Goal: Check status: Check status

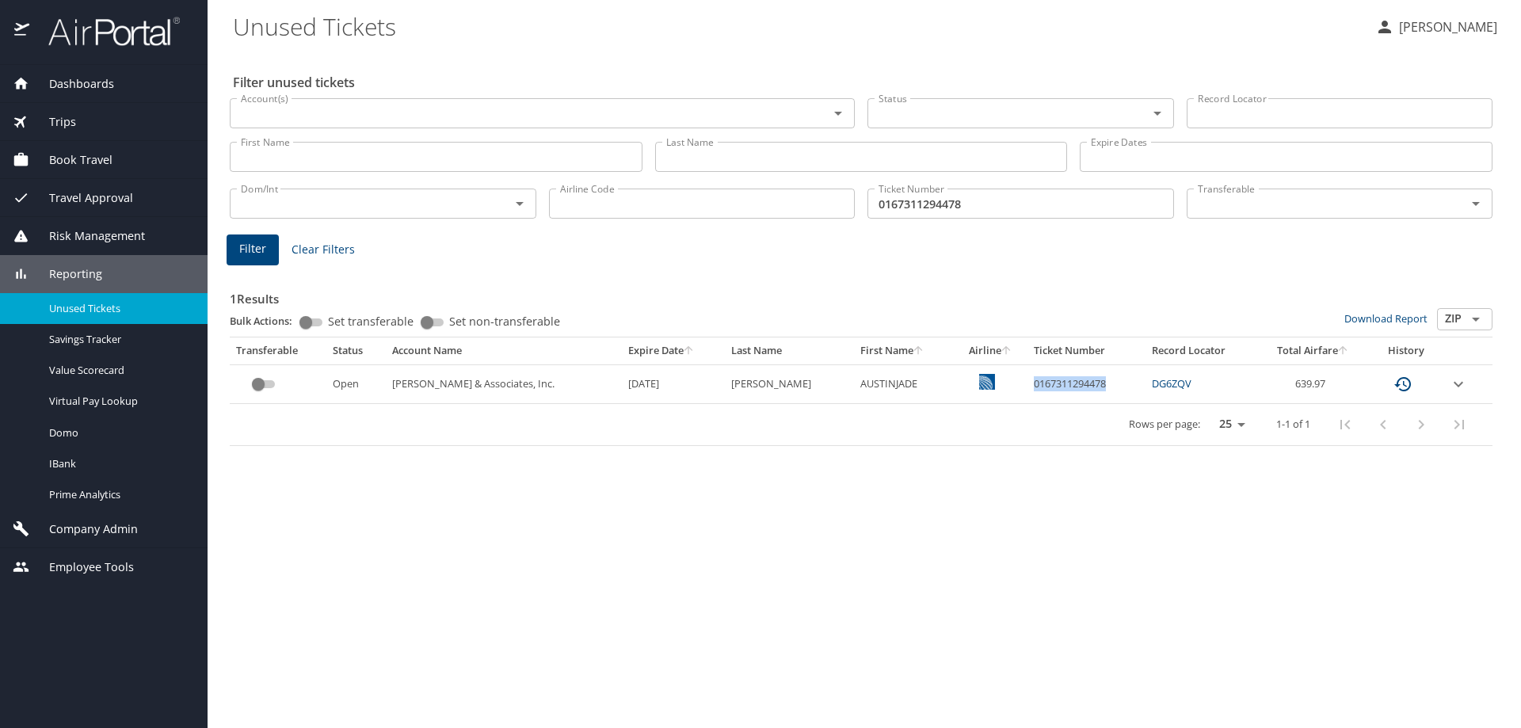
click at [1003, 197] on input "0167311294478" at bounding box center [1020, 204] width 307 height 30
click at [1000, 197] on input "0167311294478" at bounding box center [1020, 204] width 307 height 30
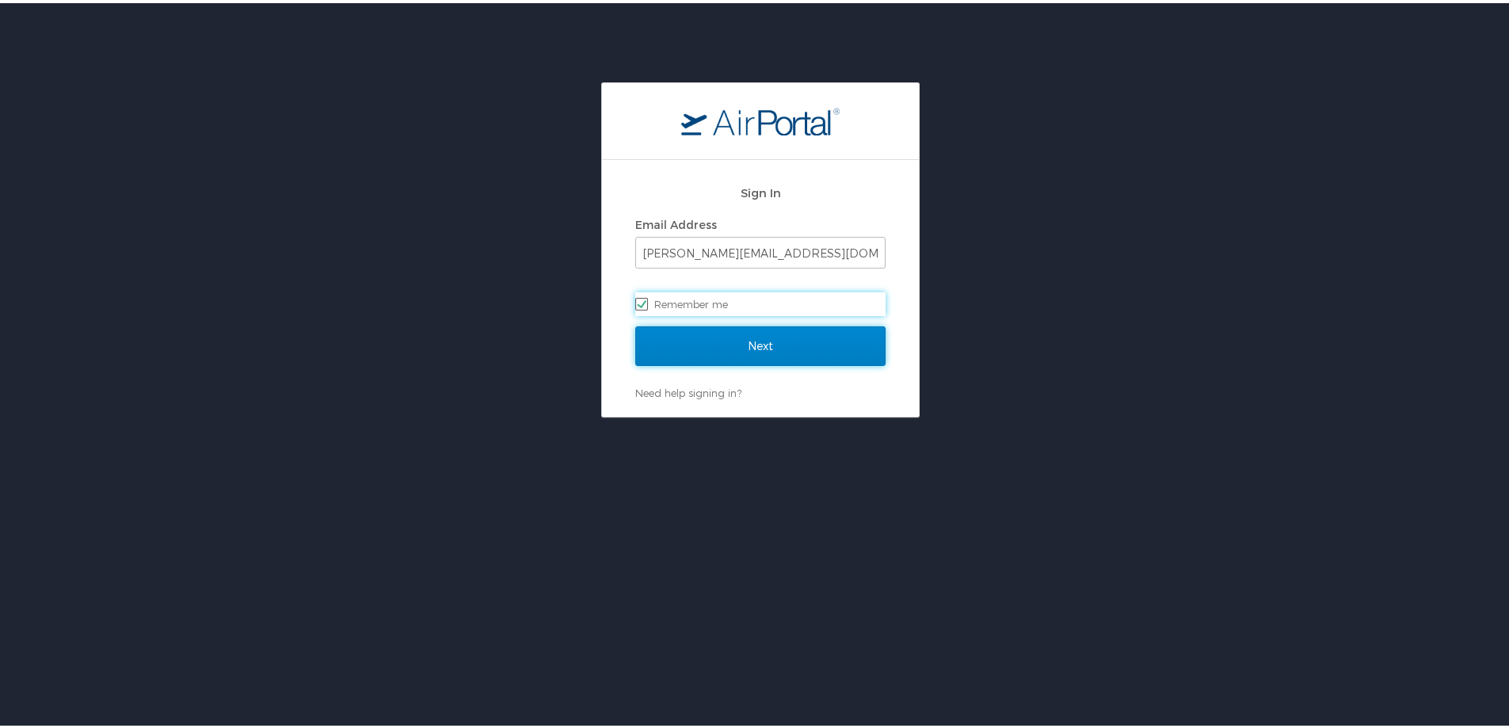
click at [807, 355] on input "Next" at bounding box center [760, 343] width 250 height 40
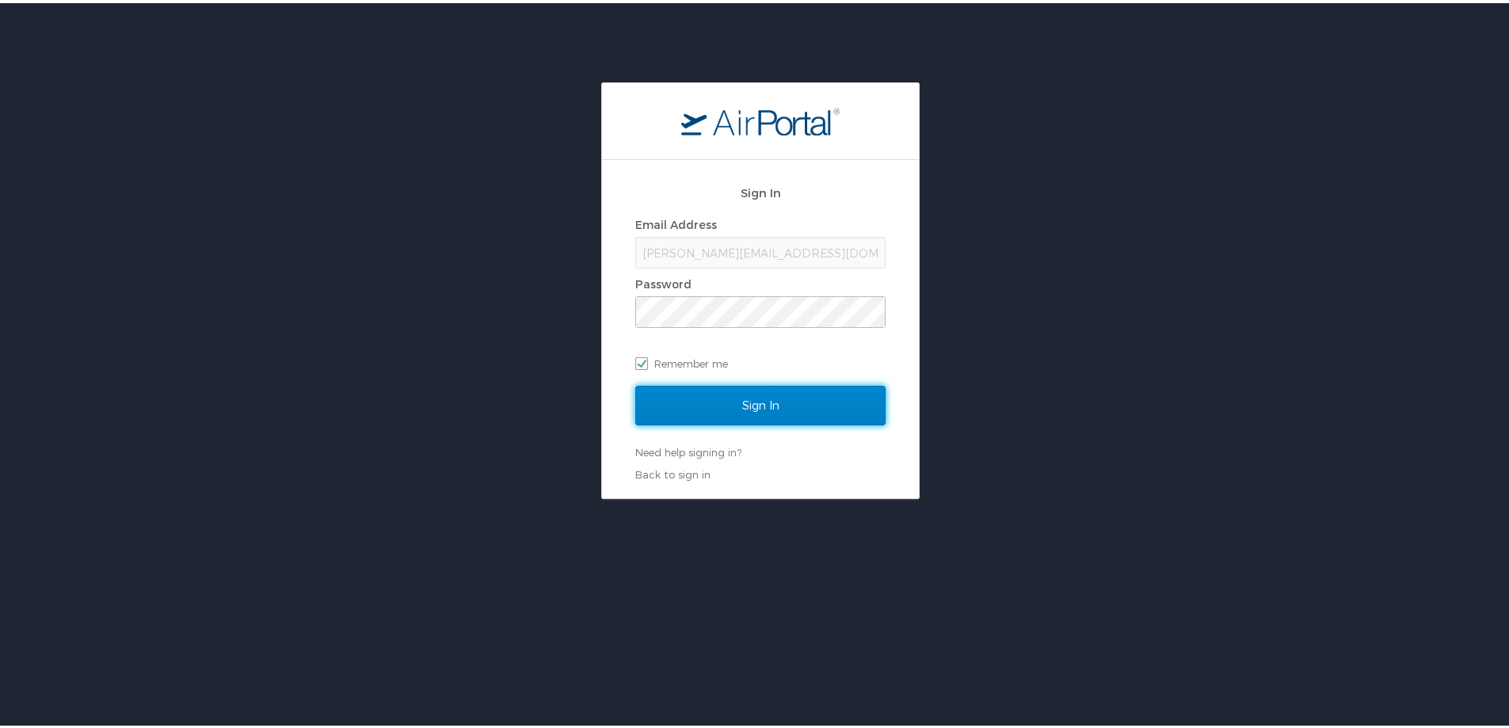
click at [795, 398] on input "Sign In" at bounding box center [760, 403] width 250 height 40
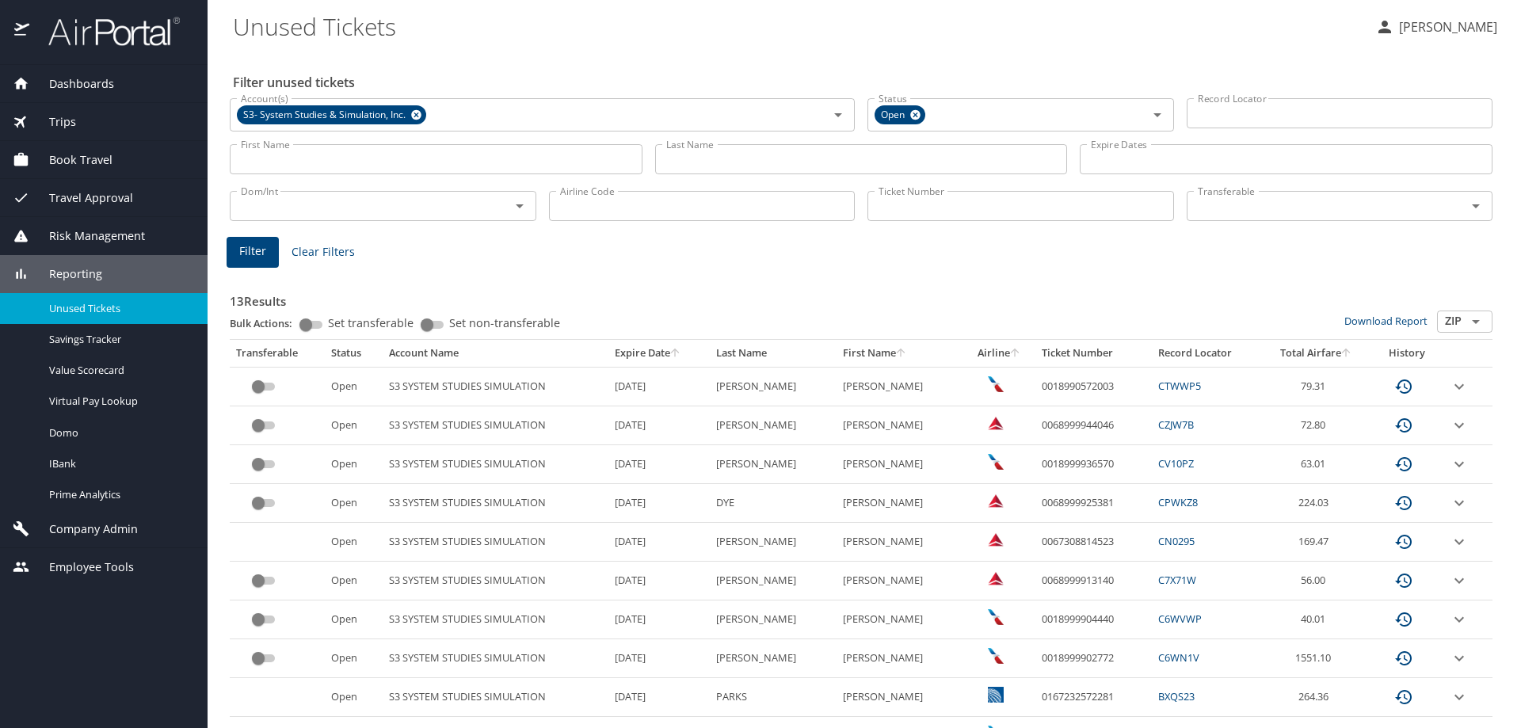
click at [890, 268] on div "13 Results Bulk Actions: Set transferable Set non-transferable Download Report …" at bounding box center [860, 589] width 1275 height 662
click at [414, 116] on icon at bounding box center [416, 115] width 10 height 10
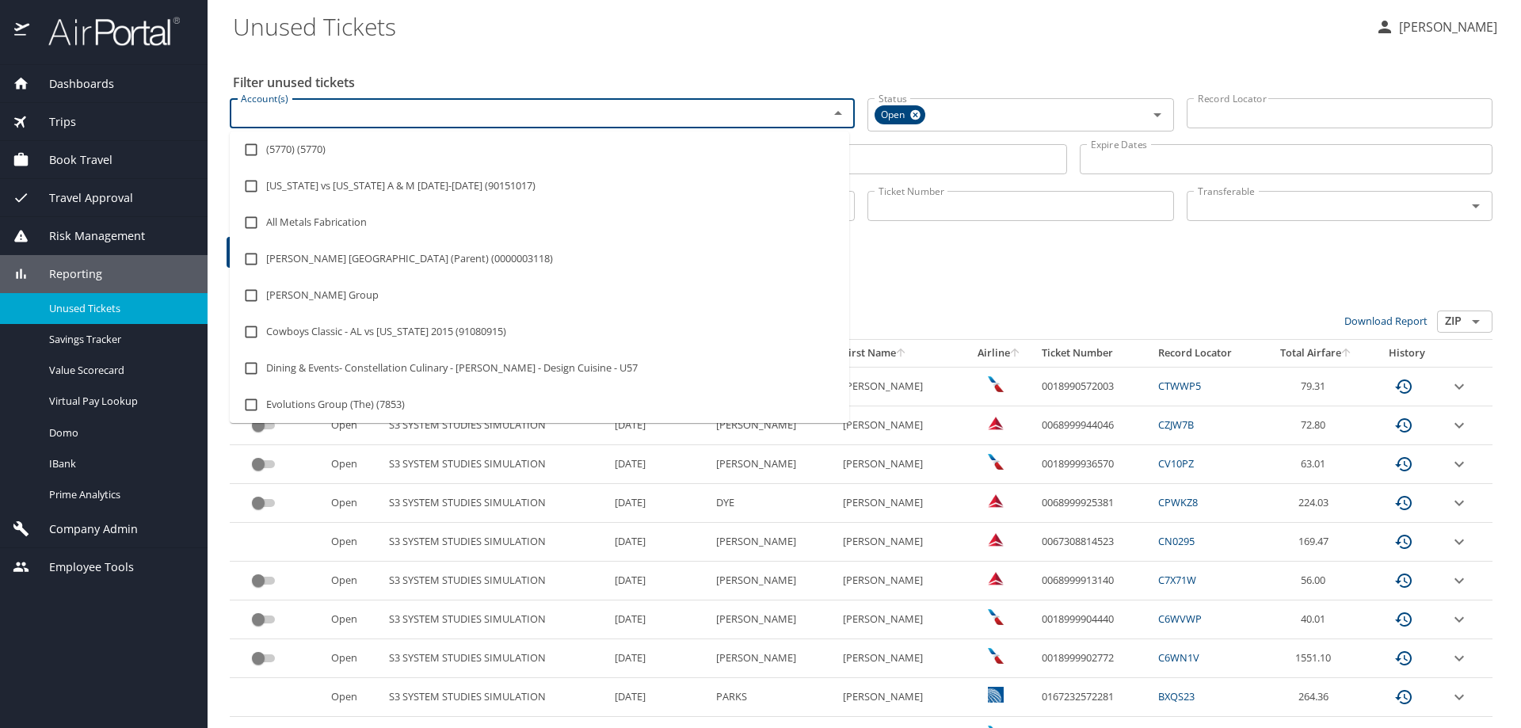
click at [396, 112] on input "Account(s)" at bounding box center [518, 113] width 569 height 21
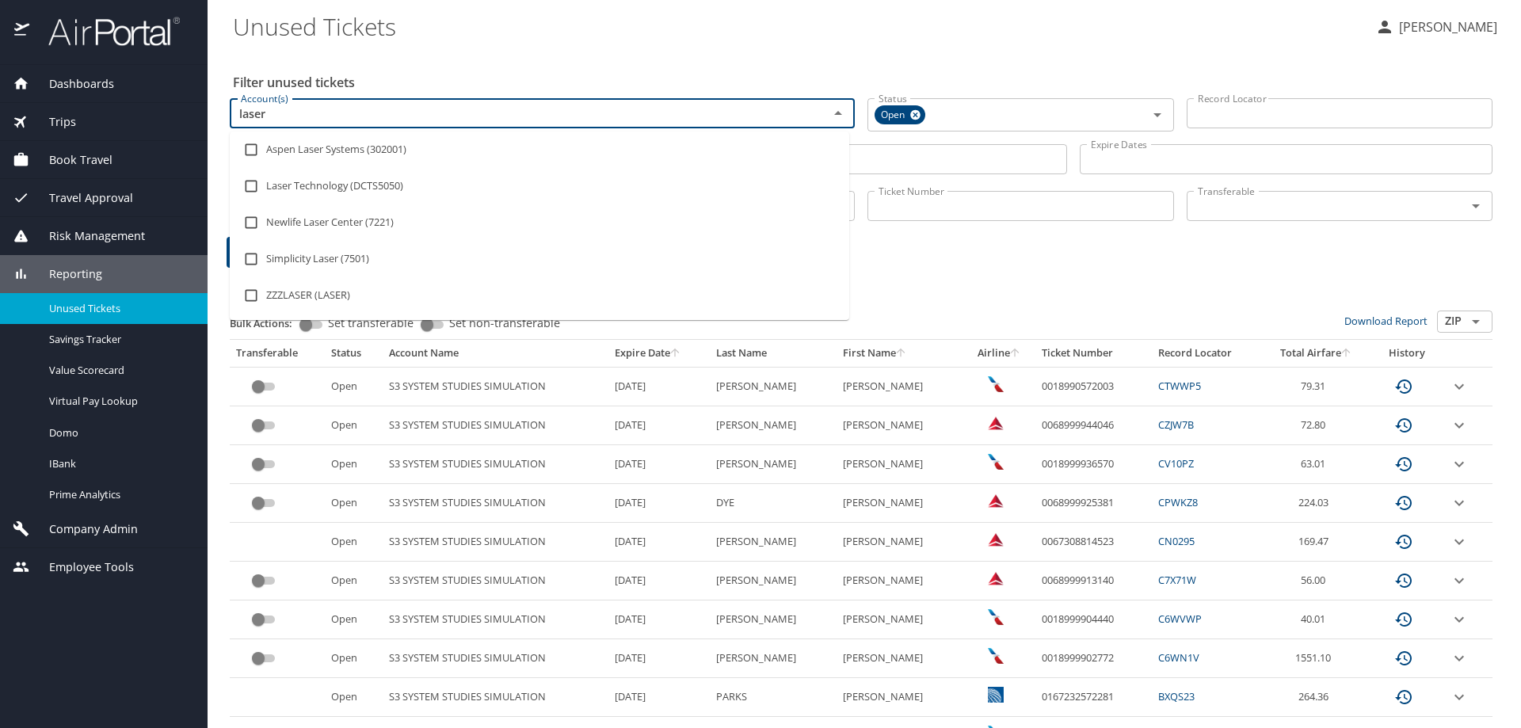
type input "laser t"
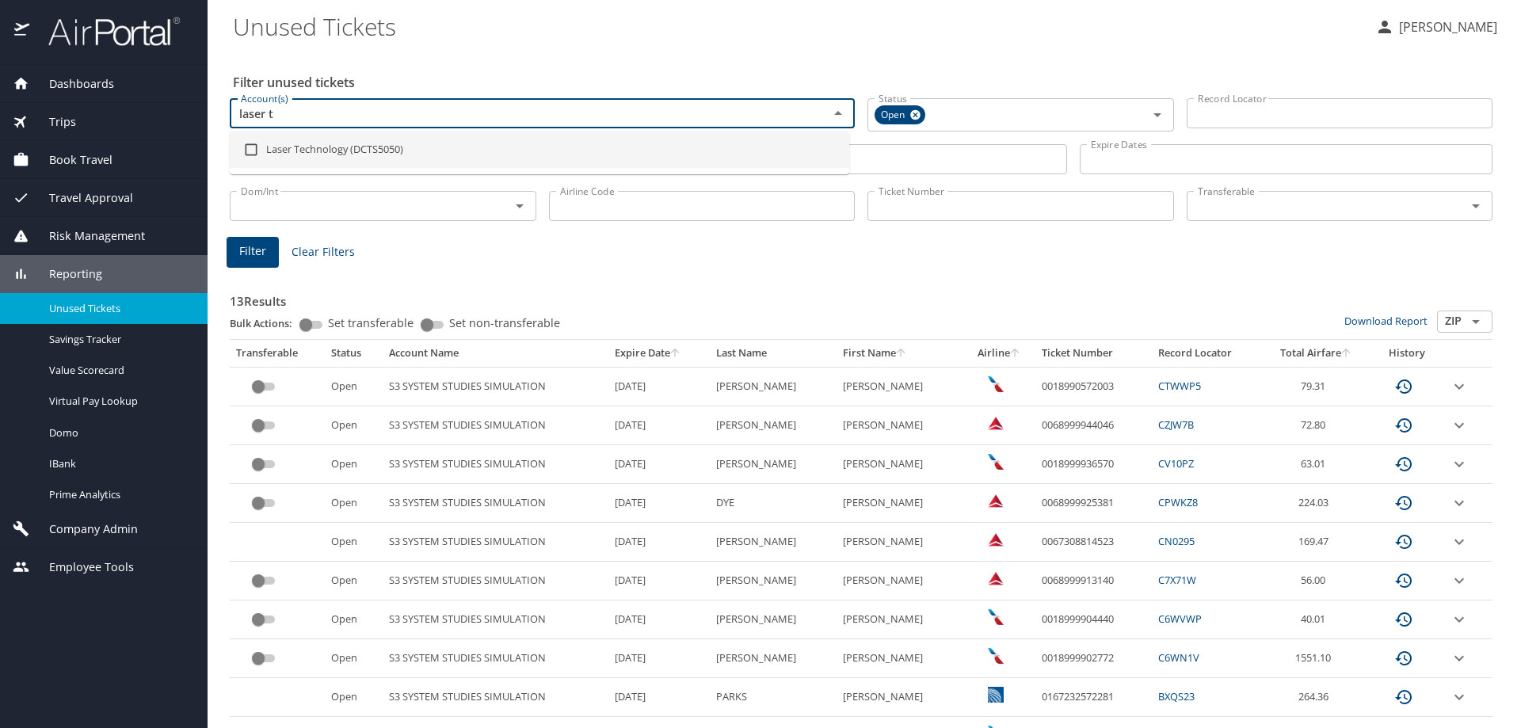
click at [444, 151] on li "Laser Technology (DCTS5050)" at bounding box center [539, 150] width 619 height 36
checkbox input "true"
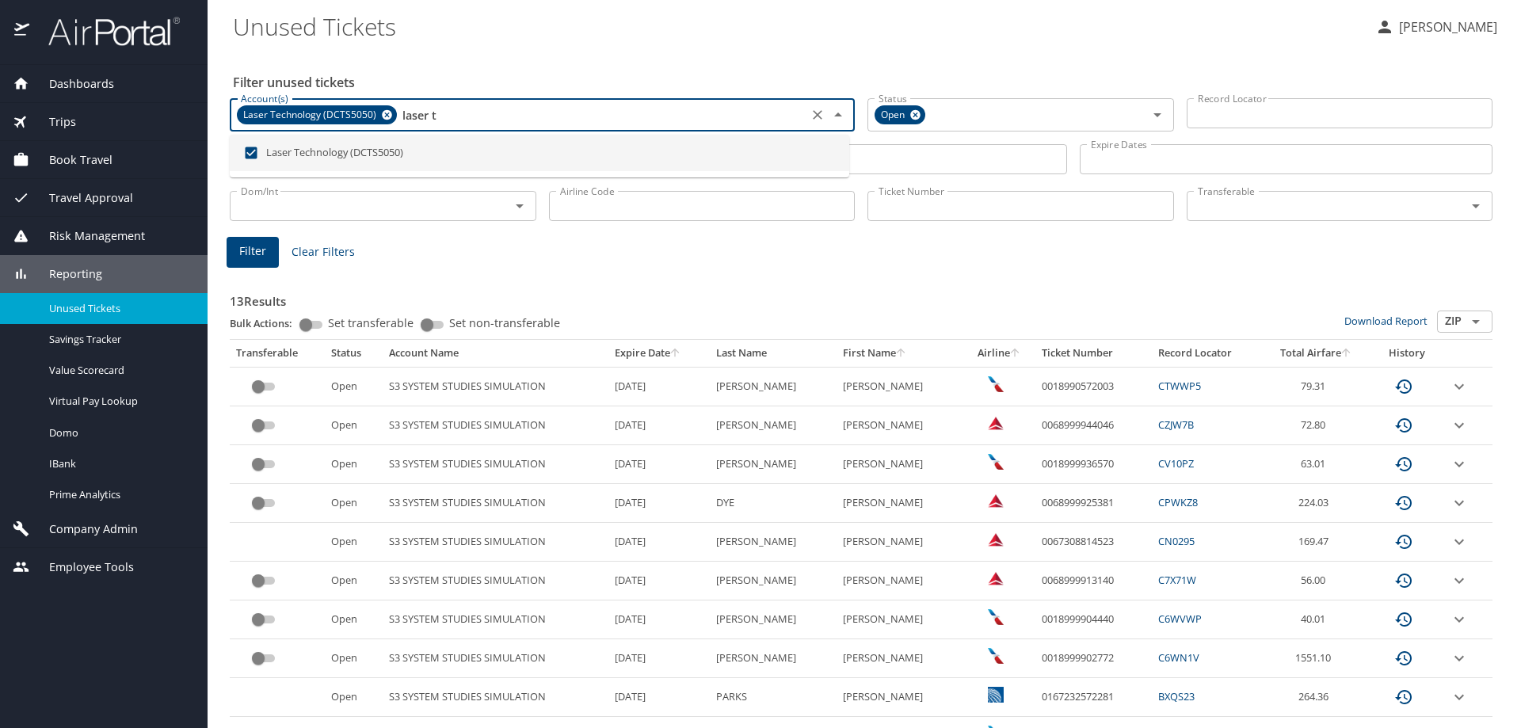
type input "laser t"
click at [669, 256] on div "Filter Clear Filters" at bounding box center [861, 252] width 1269 height 31
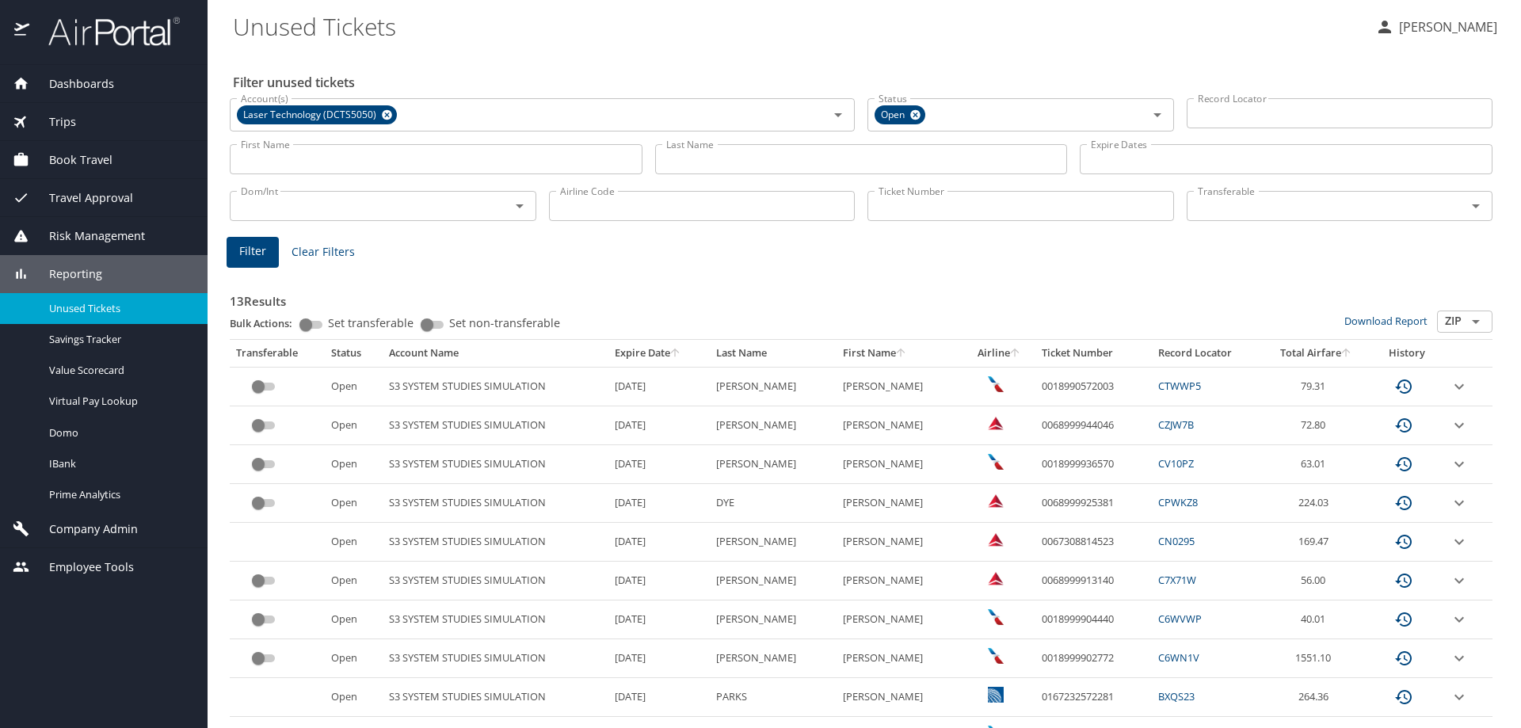
click at [695, 170] on input "Last Name" at bounding box center [861, 159] width 413 height 30
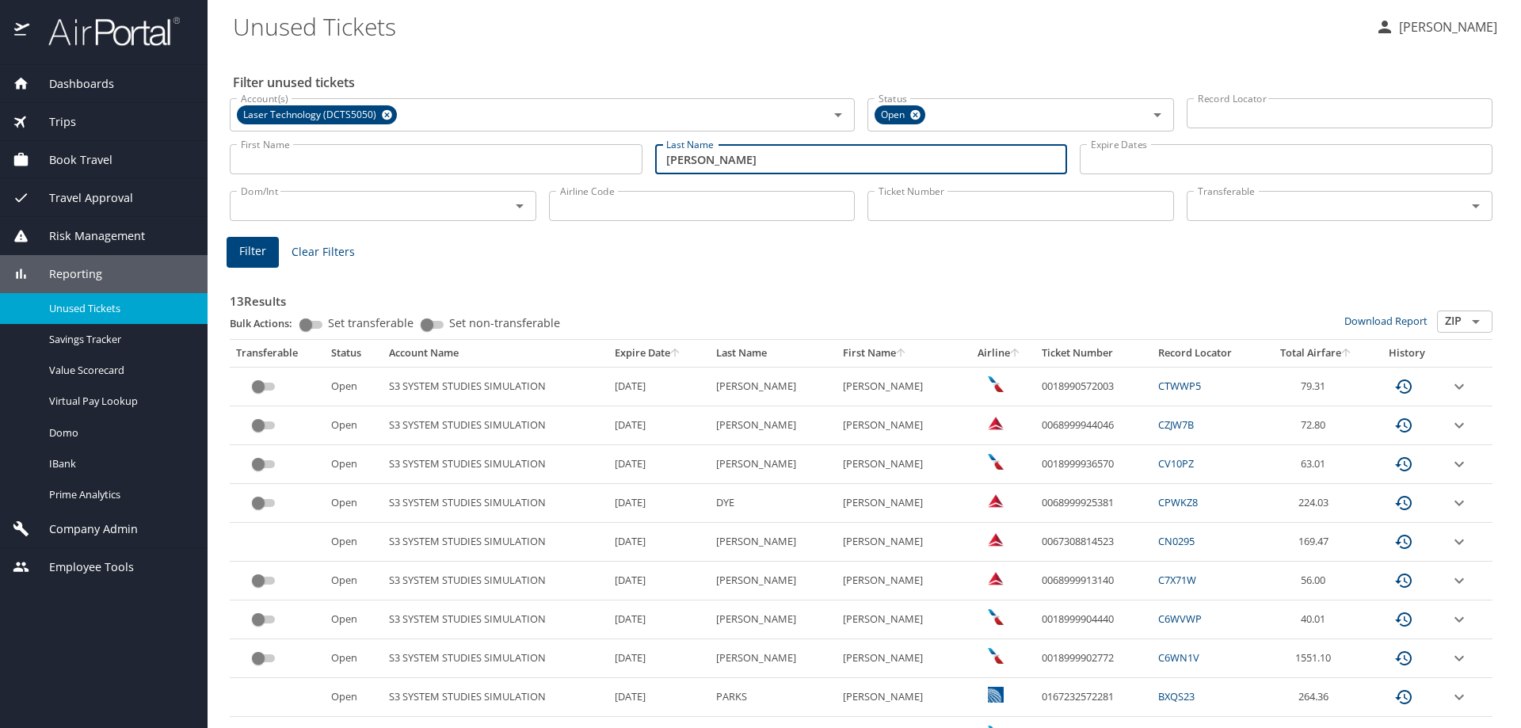
type input "[PERSON_NAME]"
click at [261, 253] on span "Filter" at bounding box center [252, 252] width 27 height 20
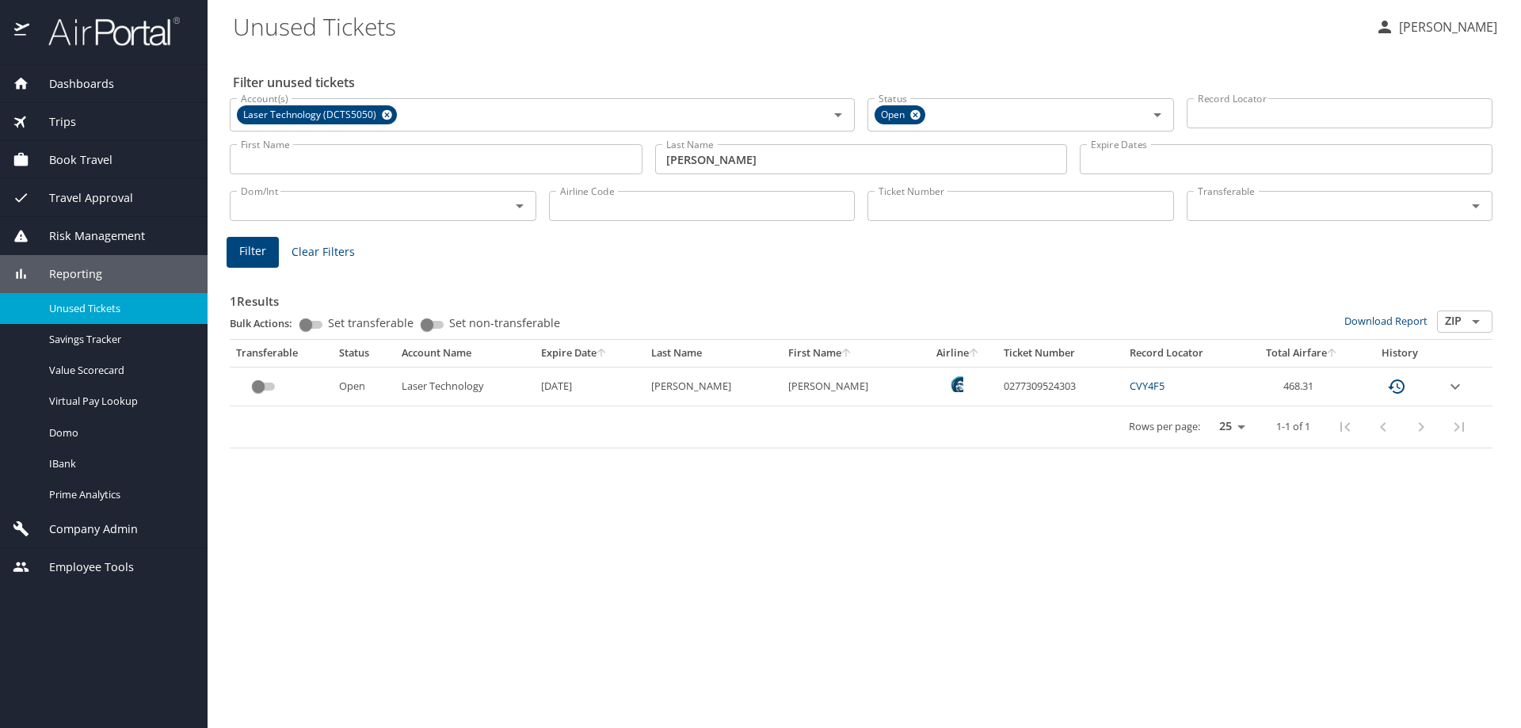
click at [1006, 383] on td "0277309524303" at bounding box center [1060, 386] width 126 height 39
copy td "0277309524303"
